Goal: Find specific page/section: Find specific page/section

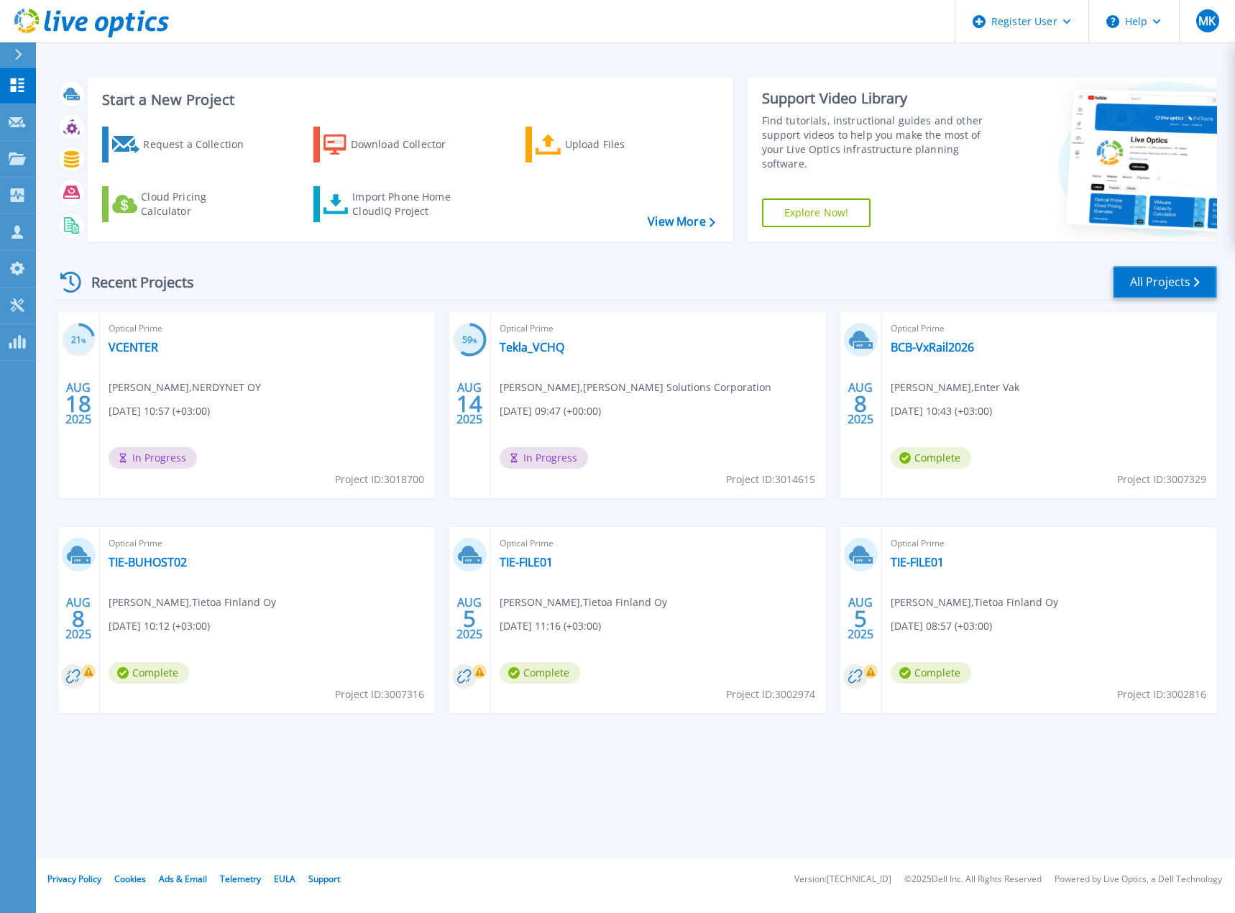
click at [1183, 281] on link "All Projects" at bounding box center [1164, 282] width 104 height 32
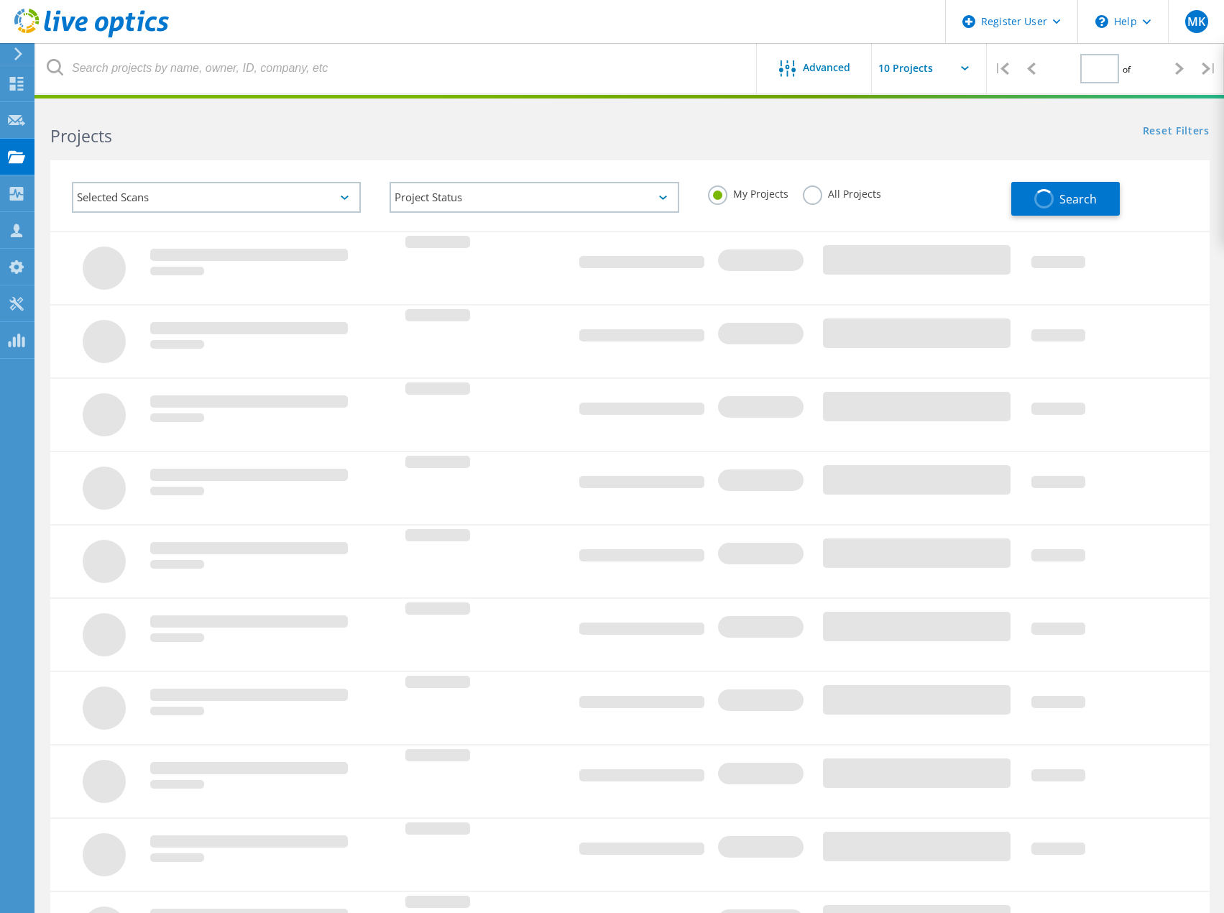
type input "1"
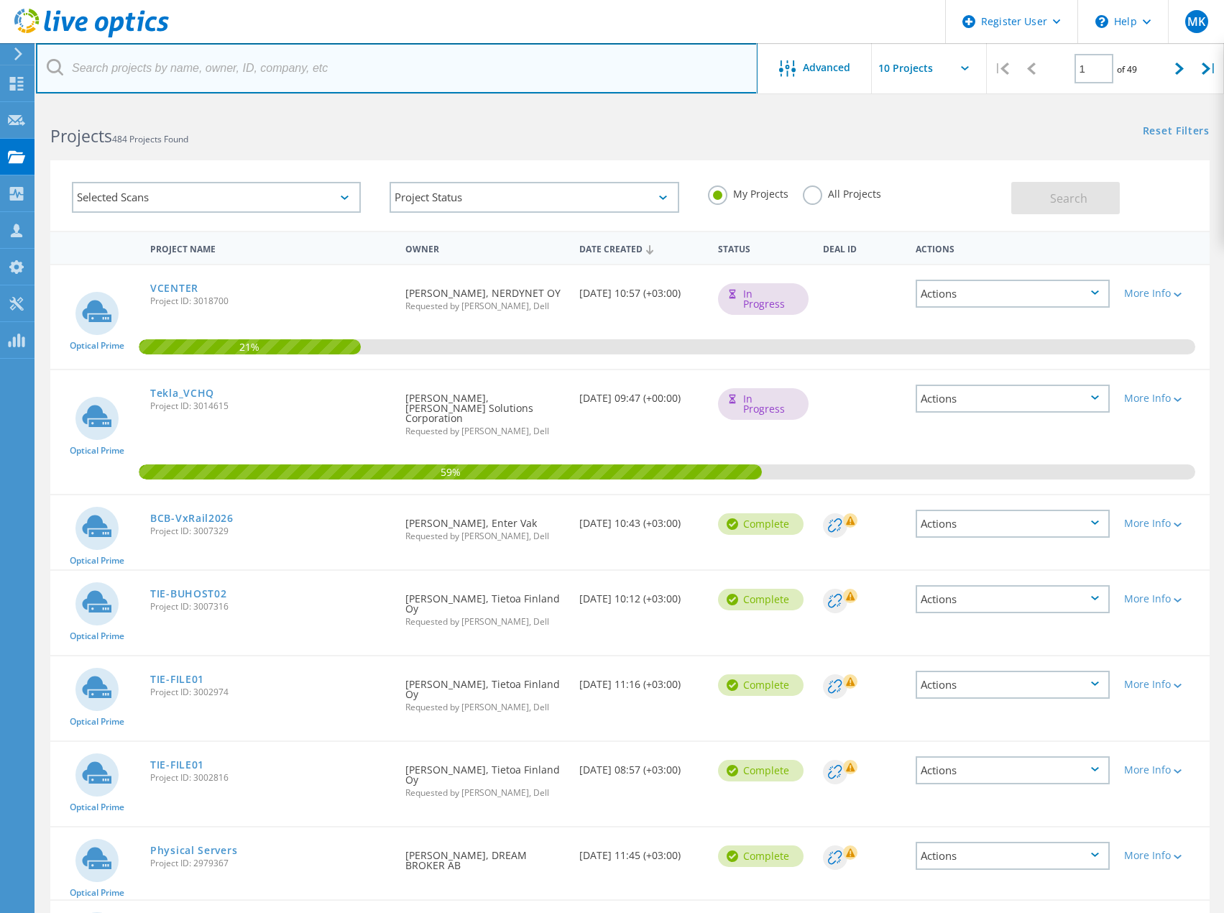
click at [122, 62] on input "text" at bounding box center [396, 68] width 721 height 50
type input "advania"
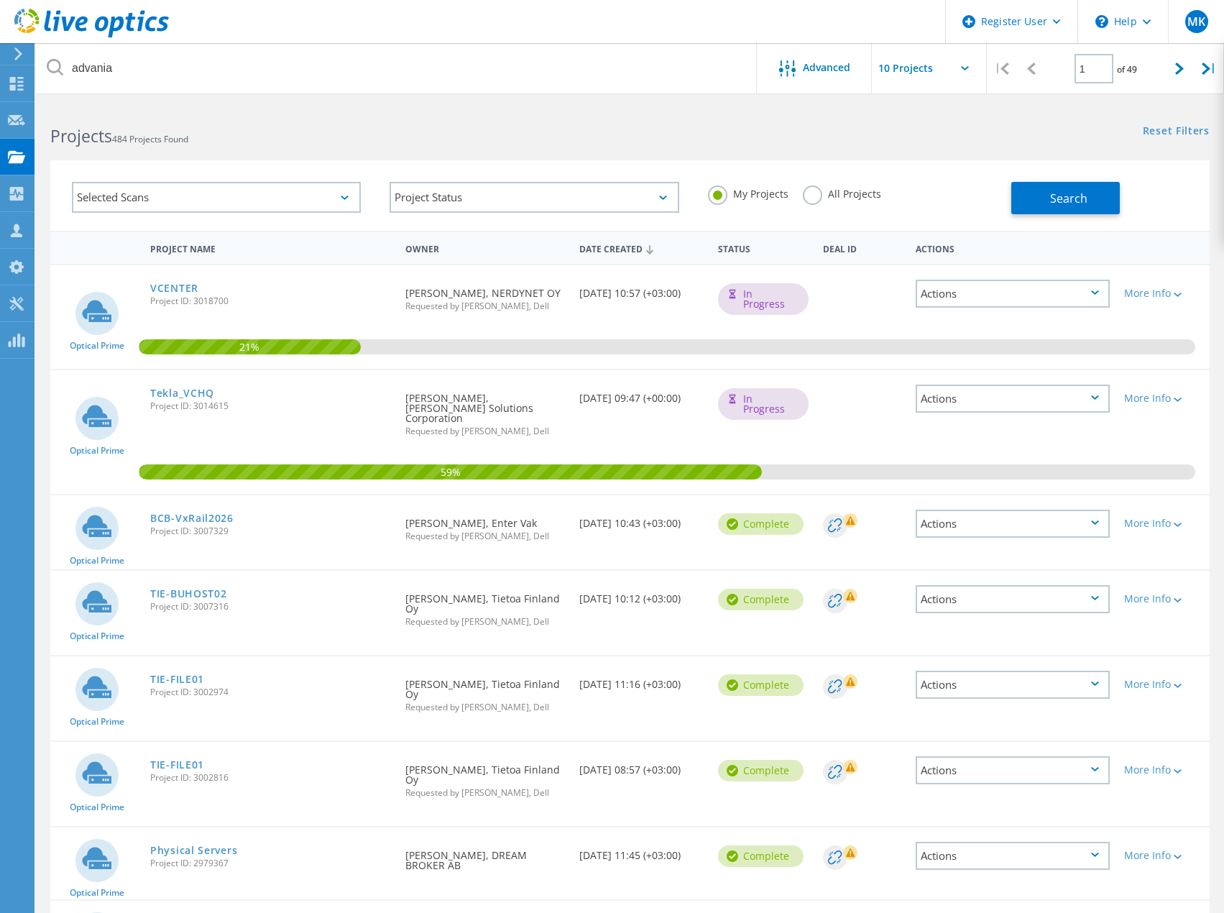
drag, startPoint x: 822, startPoint y: 194, endPoint x: 864, endPoint y: 200, distance: 42.8
click at [824, 194] on label "All Projects" at bounding box center [842, 192] width 78 height 14
click at [0, 0] on input "All Projects" at bounding box center [0, 0] width 0 height 0
click at [1073, 200] on span "Search" at bounding box center [1068, 198] width 37 height 16
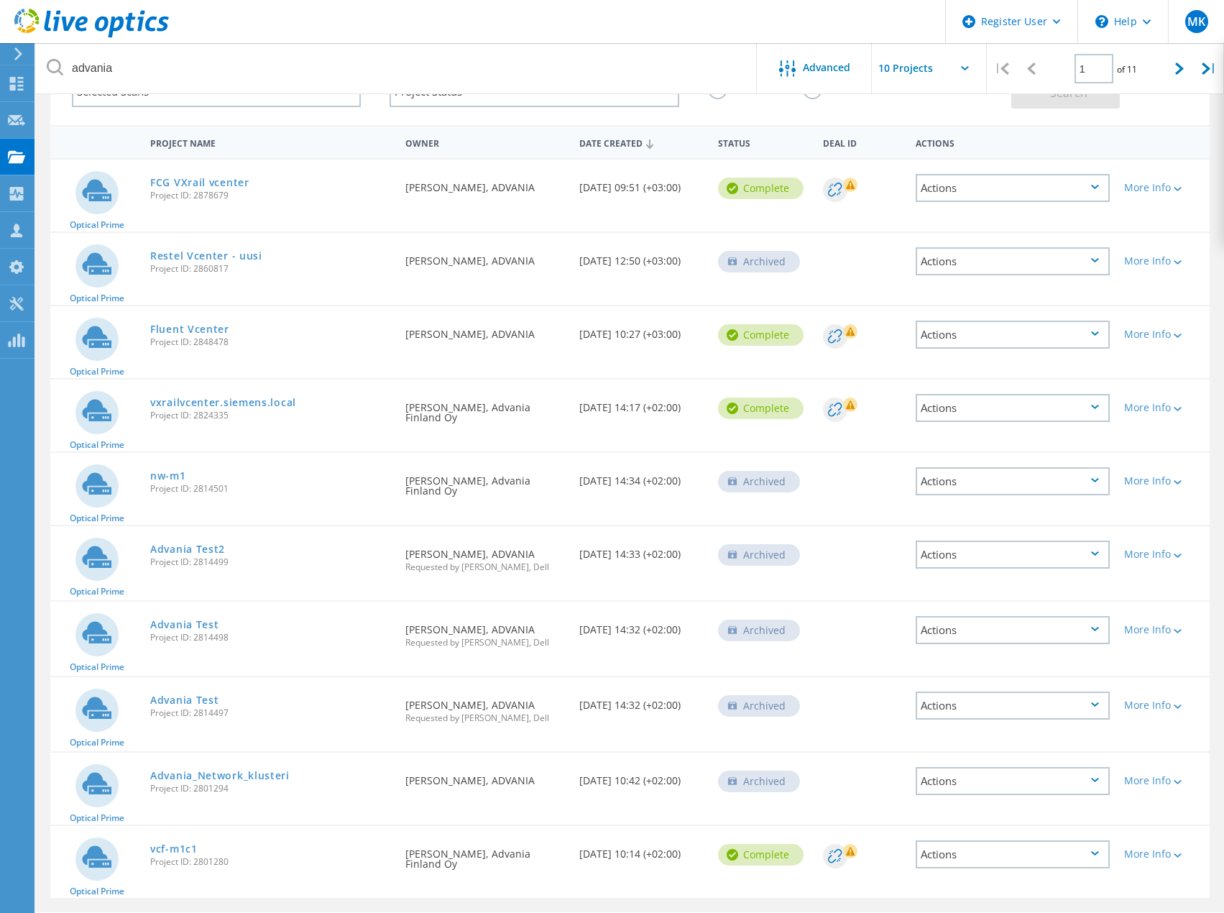
scroll to position [148, 0]
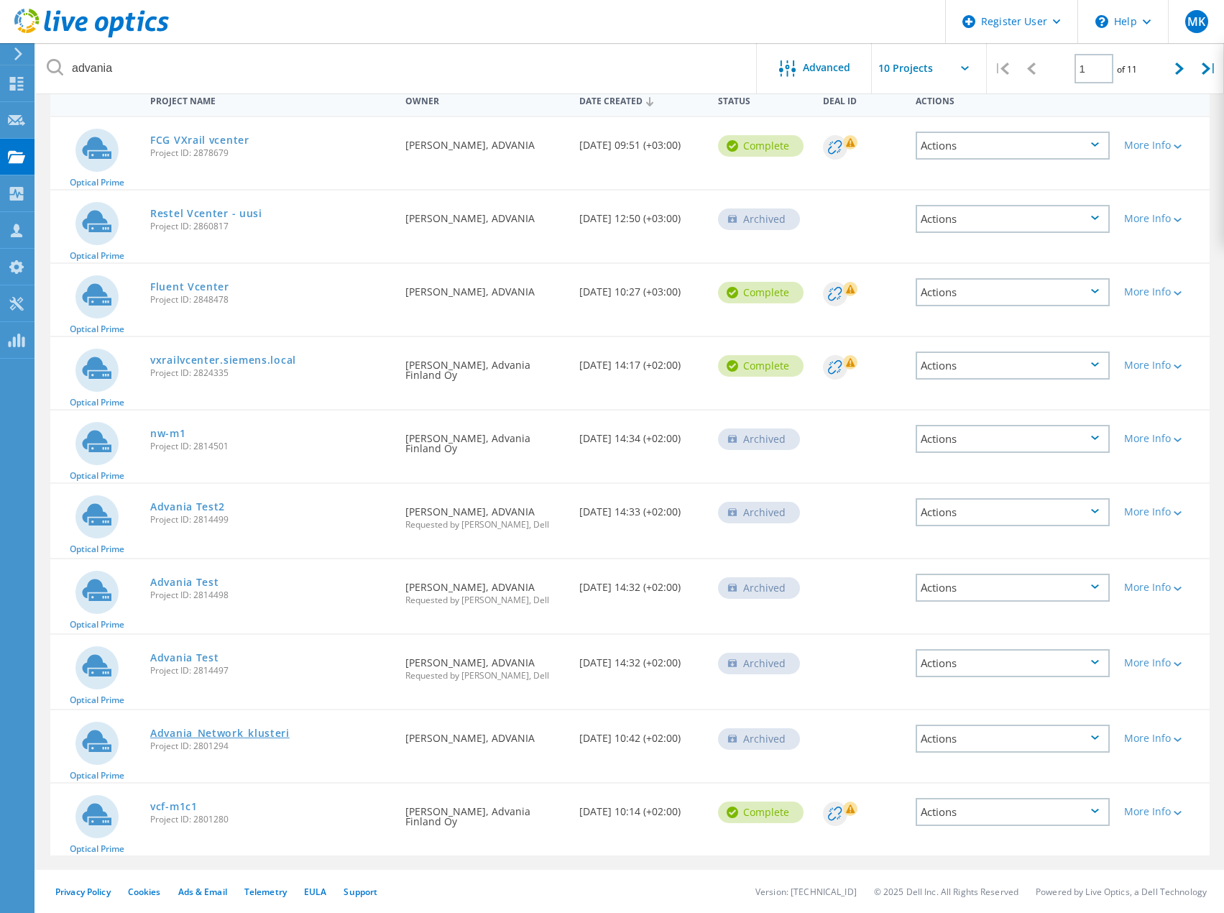
click at [203, 731] on link "Advania_Network_klusteri" at bounding box center [219, 733] width 139 height 10
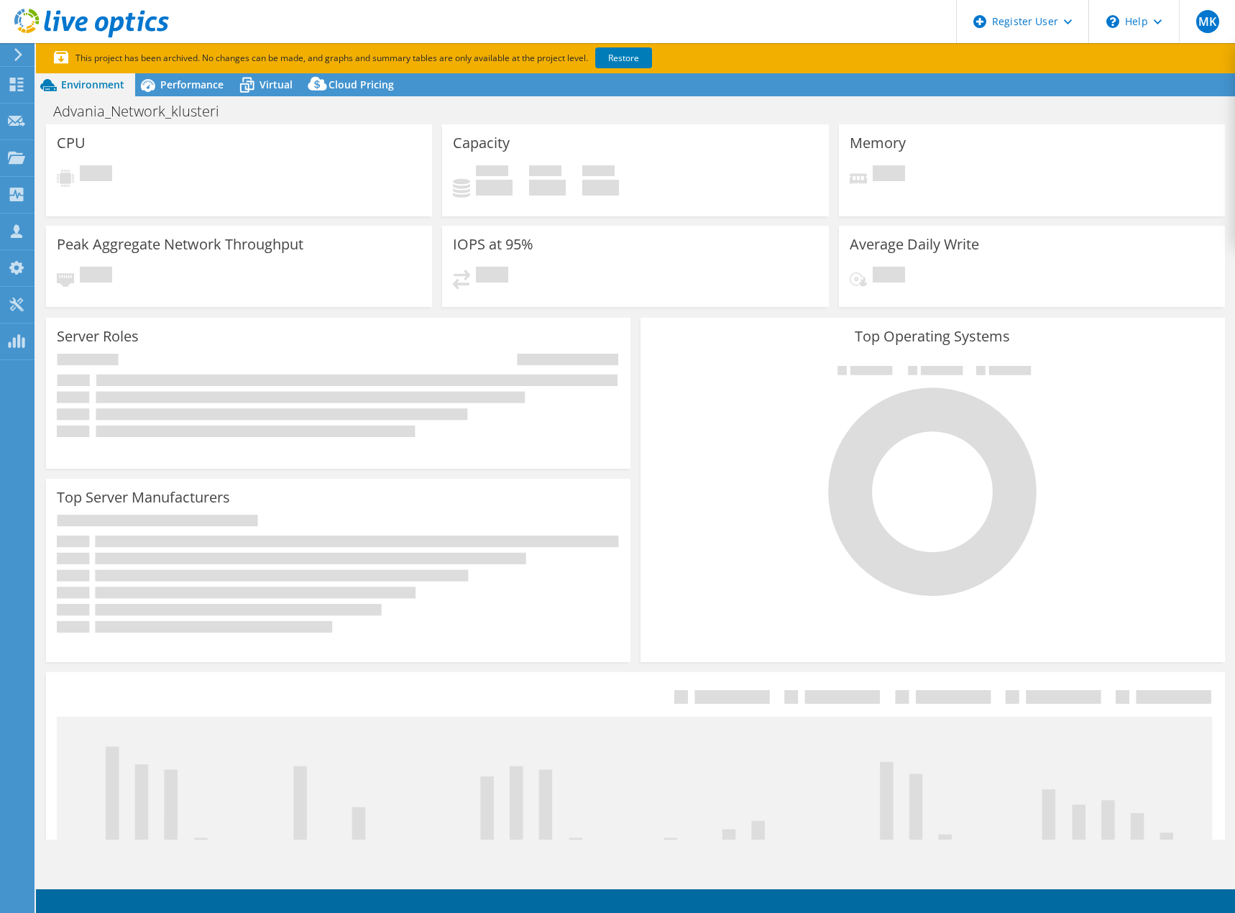
select select "USD"
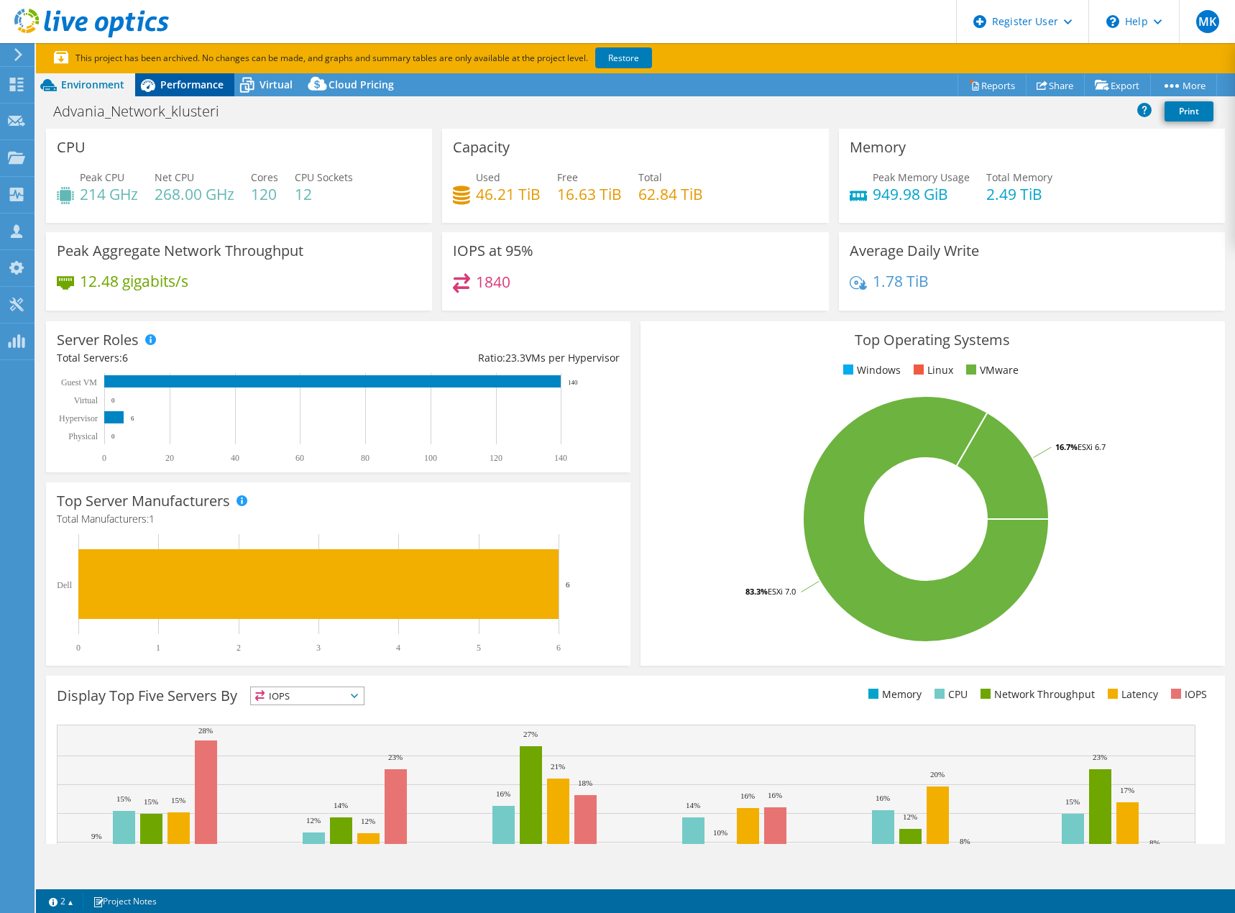
click at [176, 86] on span "Performance" at bounding box center [191, 85] width 63 height 14
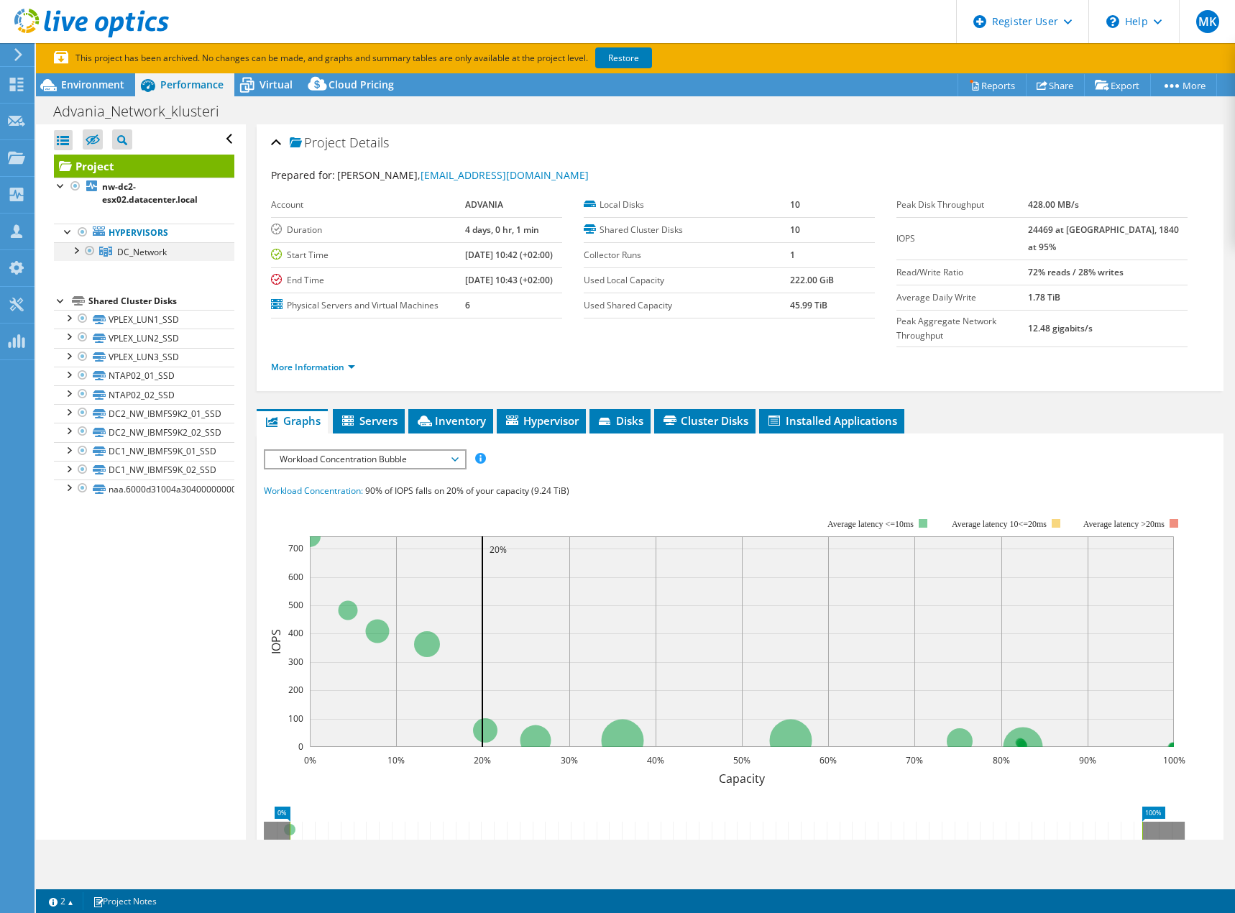
click at [75, 247] on div at bounding box center [75, 249] width 14 height 14
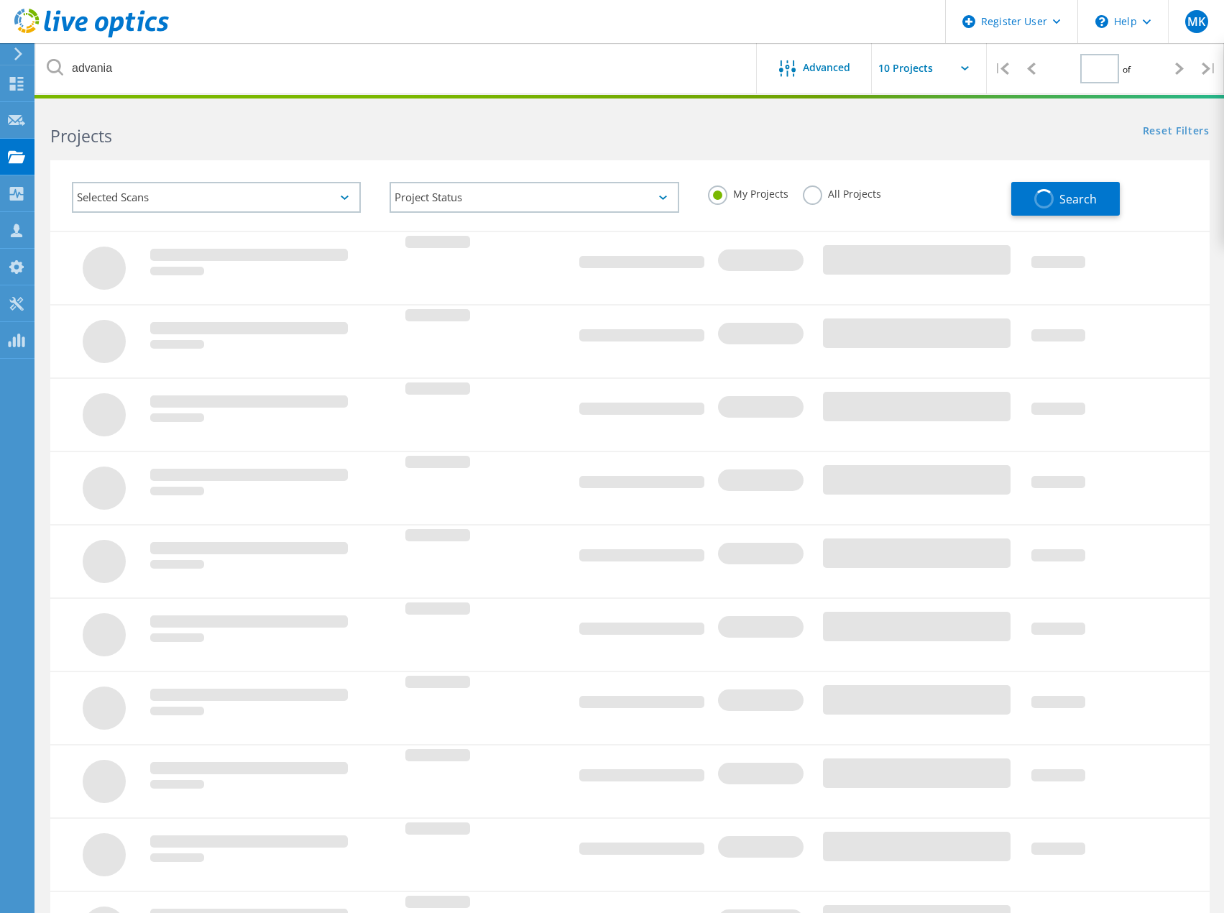
type input "1"
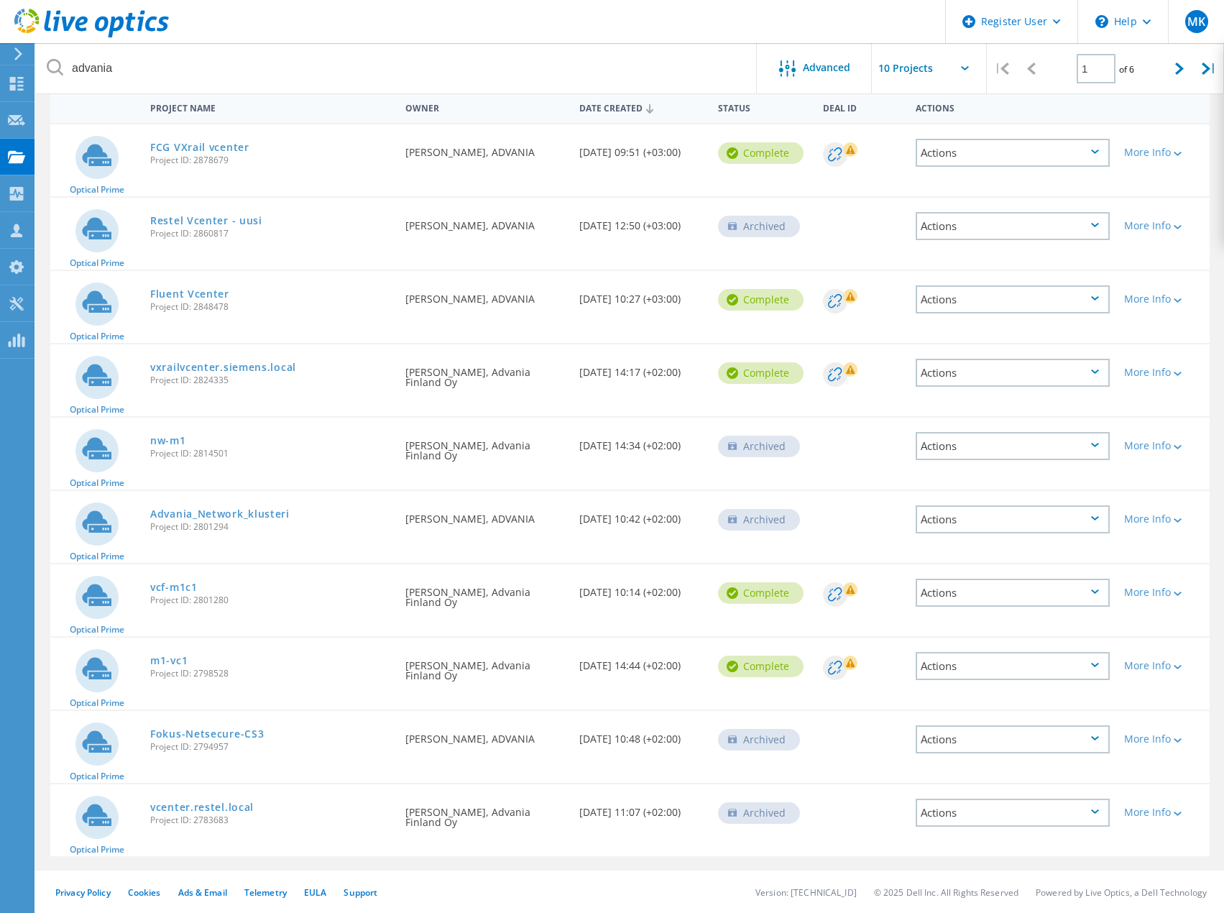
scroll to position [142, 0]
